Goal: Task Accomplishment & Management: Use online tool/utility

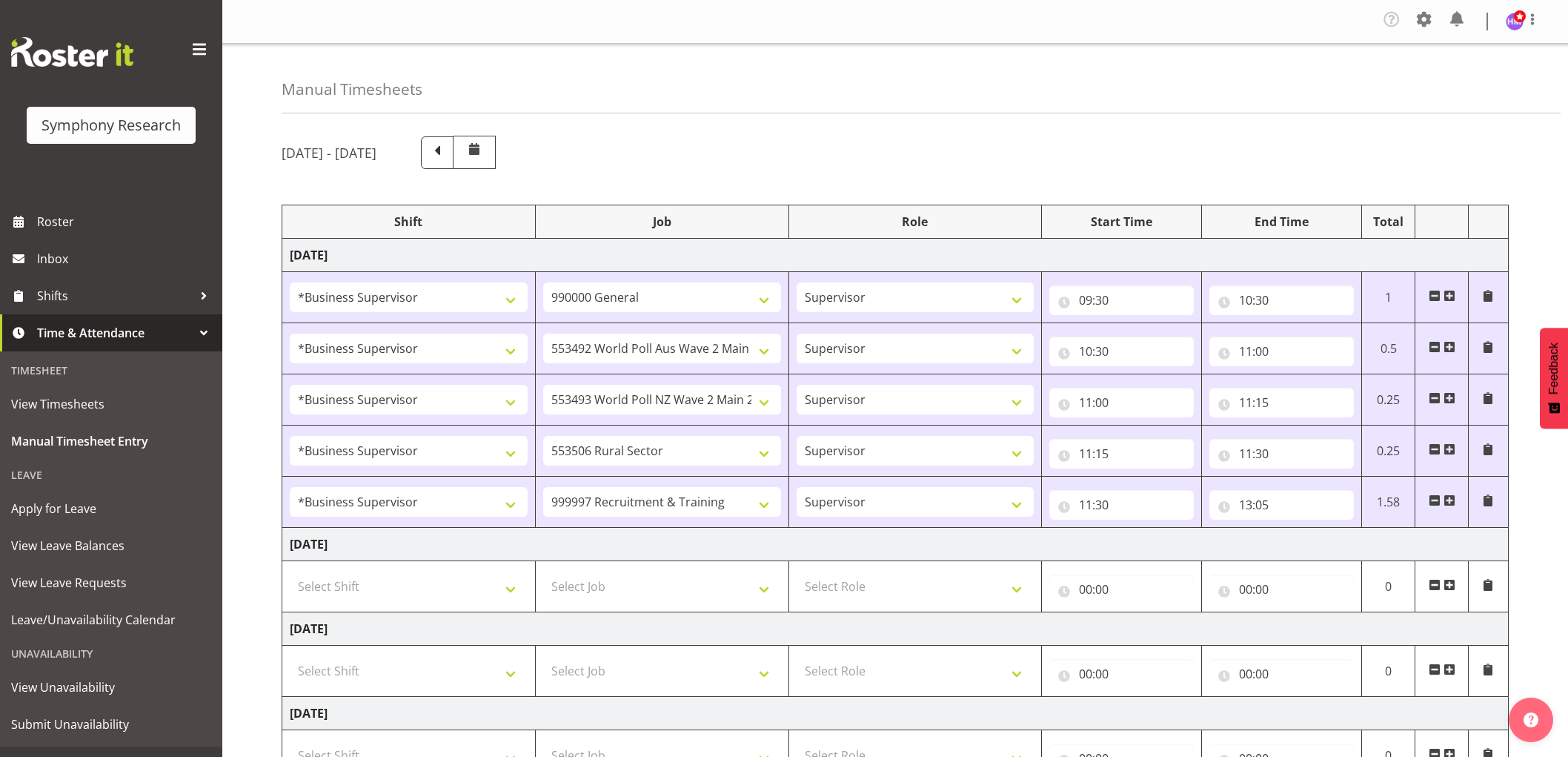
select select "1607"
select select "743"
select select "1607"
select select "10499"
select select "1607"
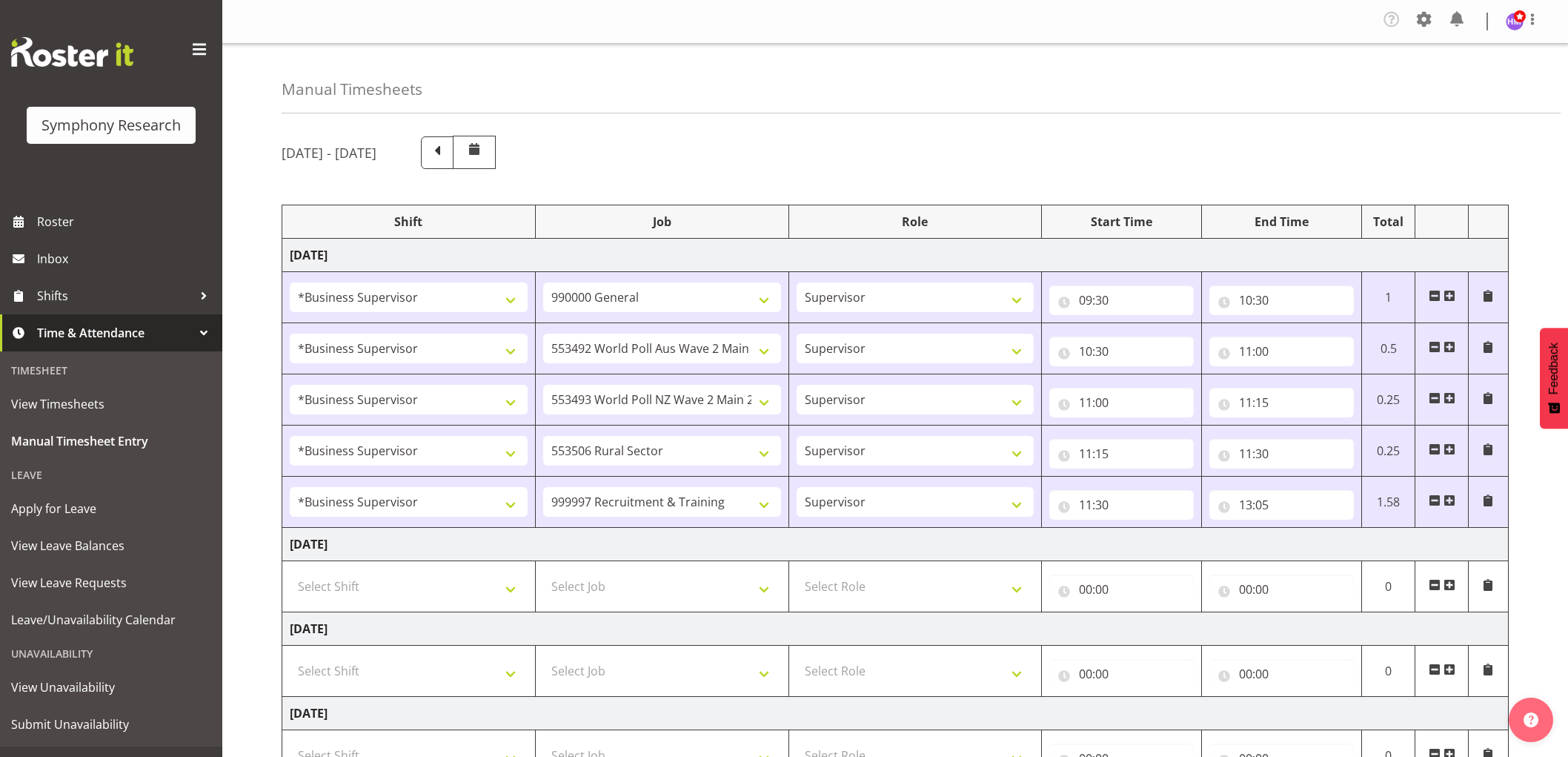
select select "10527"
select select "1607"
select select "10587"
select select "1607"
select select "2379"
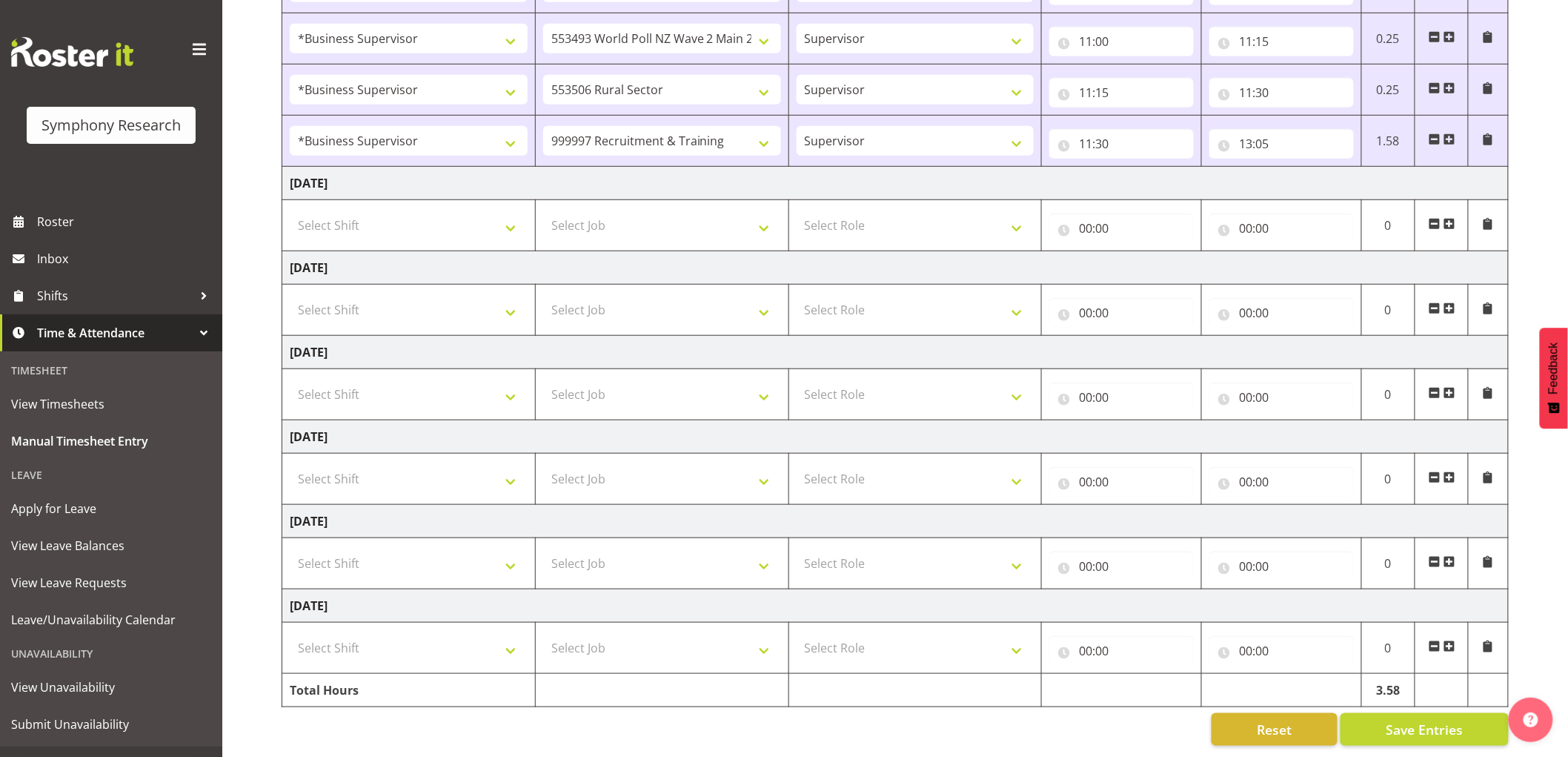
scroll to position [375, 0]
click at [1451, 134] on span at bounding box center [1449, 139] width 12 height 12
